Goal: Task Accomplishment & Management: Use online tool/utility

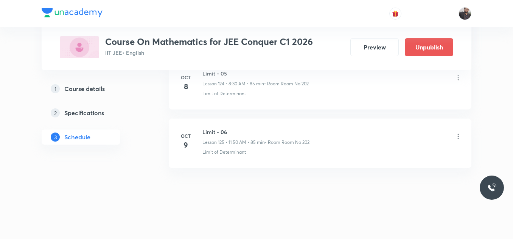
click at [457, 138] on icon at bounding box center [458, 137] width 8 height 8
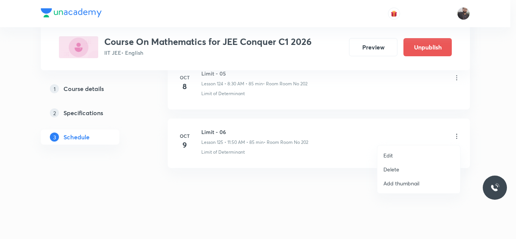
click at [392, 154] on p "Edit" at bounding box center [388, 156] width 9 height 8
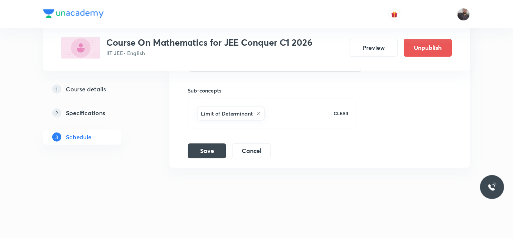
scroll to position [7678, 0]
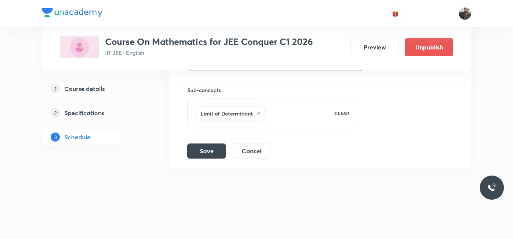
click at [258, 112] on icon at bounding box center [258, 113] width 5 height 5
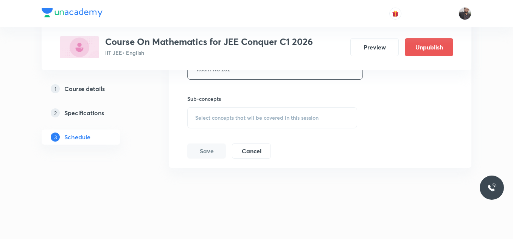
click at [259, 113] on div "Select concepts that wil be covered in this session" at bounding box center [272, 117] width 170 height 21
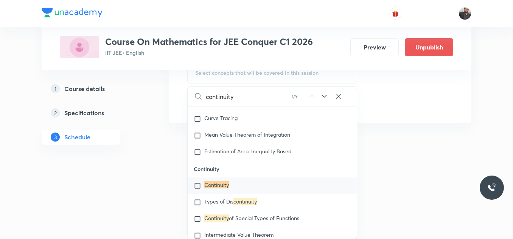
scroll to position [7258, 0]
type input "continuity"
click at [246, 194] on div "Continuity" at bounding box center [271, 185] width 169 height 17
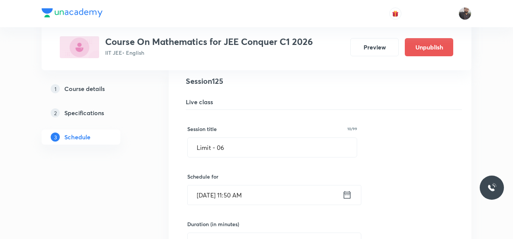
scroll to position [7389, 0]
paste input "continuity"
drag, startPoint x: 253, startPoint y: 158, endPoint x: 190, endPoint y: 159, distance: 63.1
click at [190, 159] on input "continuity" at bounding box center [271, 148] width 169 height 19
click at [200, 157] on input "continuity" at bounding box center [271, 148] width 169 height 19
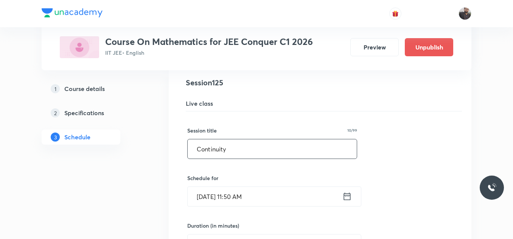
click at [239, 158] on input "Continuity" at bounding box center [271, 148] width 169 height 19
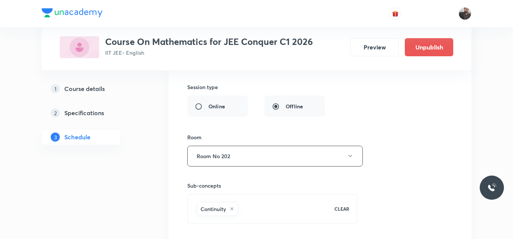
scroll to position [7678, 0]
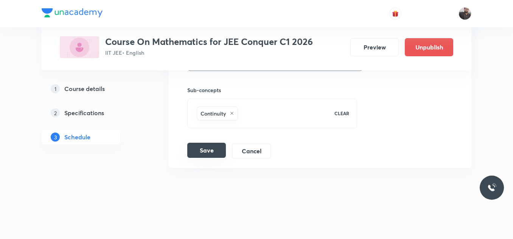
type input "Continuity - 01"
click at [206, 151] on button "Save" at bounding box center [206, 150] width 39 height 15
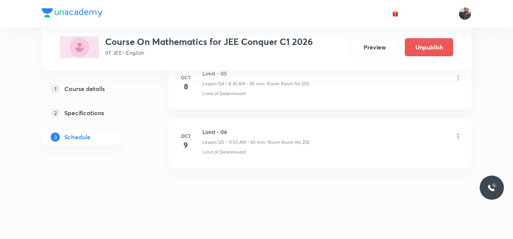
scroll to position [7387, 0]
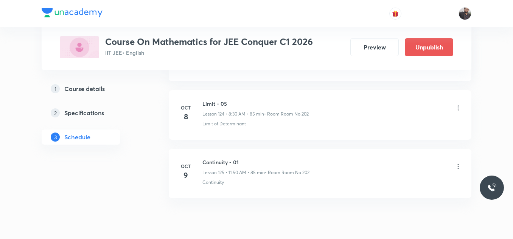
scroll to position [7734, 0]
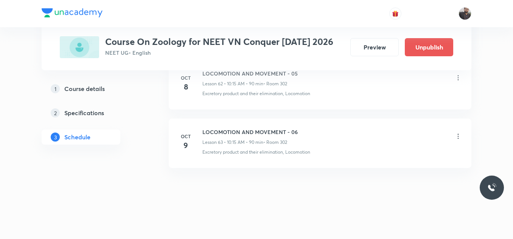
click at [460, 136] on icon at bounding box center [458, 137] width 8 height 8
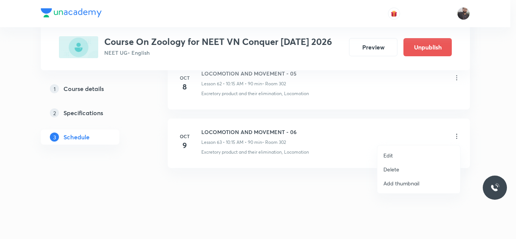
click at [423, 153] on li "Edit" at bounding box center [419, 156] width 83 height 14
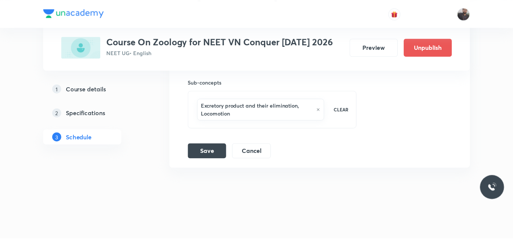
scroll to position [4009, 0]
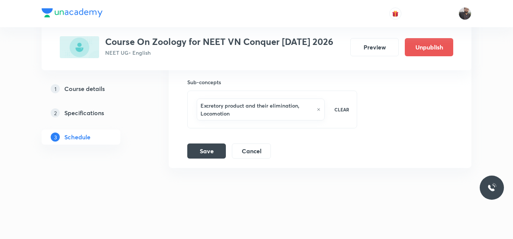
click at [316, 109] on icon at bounding box center [318, 109] width 4 height 5
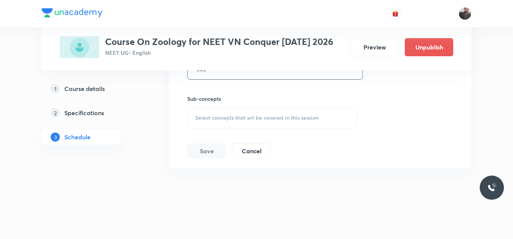
click at [262, 108] on div "Select concepts that wil be covered in this session" at bounding box center [272, 117] width 170 height 21
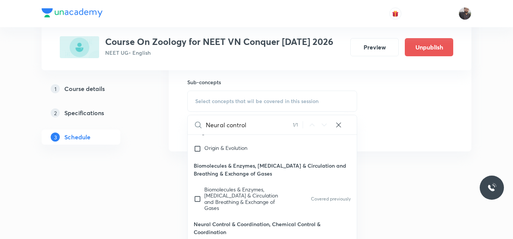
scroll to position [172, 0]
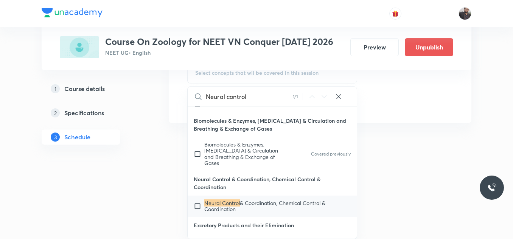
type input "Neural control"
click at [260, 200] on span "& Coordination, Chemical Control & Coordination" at bounding box center [264, 206] width 121 height 13
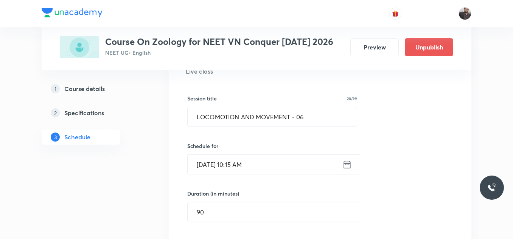
scroll to position [3747, 0]
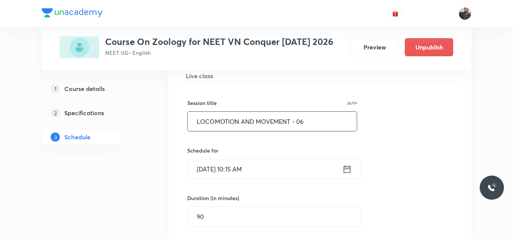
paste input "Neural control and coordination"
drag, startPoint x: 304, startPoint y: 120, endPoint x: 198, endPoint y: 125, distance: 106.0
click at [198, 125] on input "Neural control and coordination" at bounding box center [271, 121] width 169 height 19
click at [314, 125] on input "Neural control and coordination" at bounding box center [271, 121] width 169 height 19
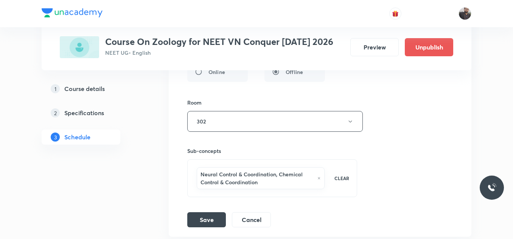
scroll to position [4009, 0]
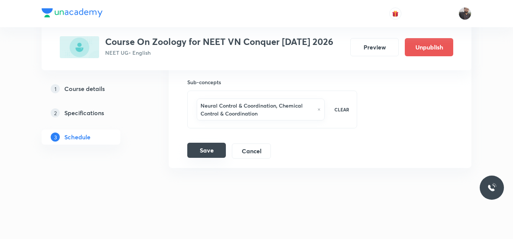
type input "Neural control and coordination - 01"
click at [207, 158] on button "Save" at bounding box center [206, 150] width 39 height 15
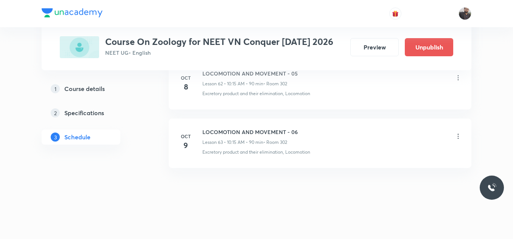
scroll to position [3710, 0]
